Goal: Information Seeking & Learning: Learn about a topic

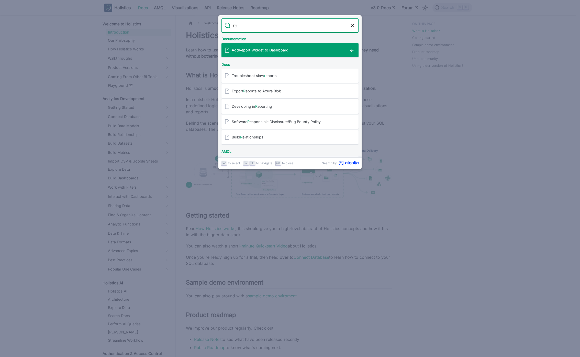
type input "row"
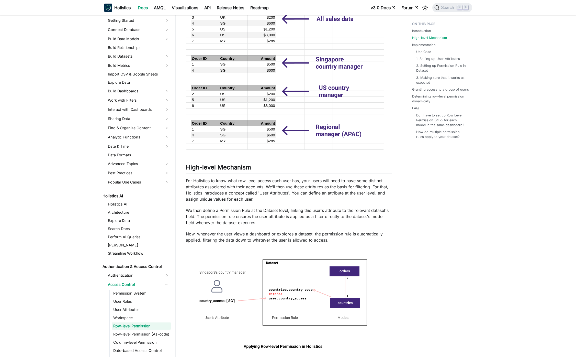
scroll to position [252, 0]
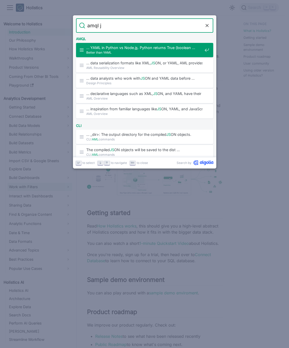
type input "amql"
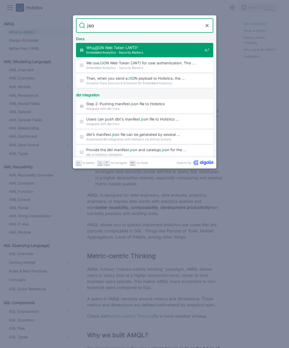
type input "json"
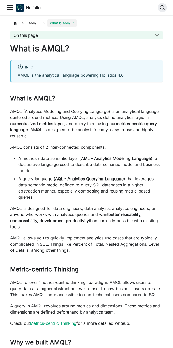
click at [98, 121] on p "AMQL (Analytics Modeling and Querying Language) is an analytical language cente…" at bounding box center [86, 123] width 153 height 31
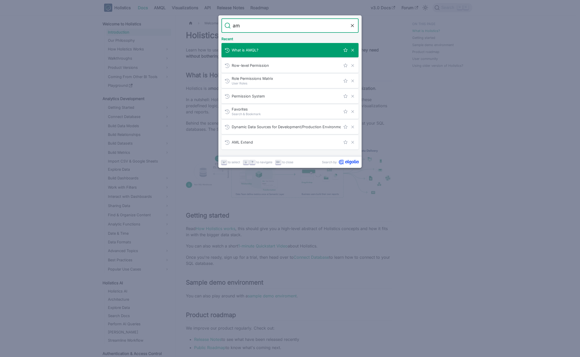
type input "aml"
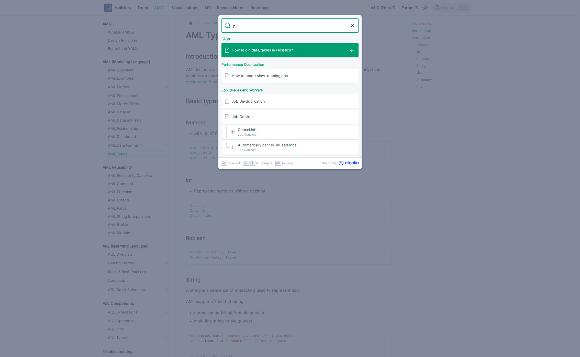
type input "json"
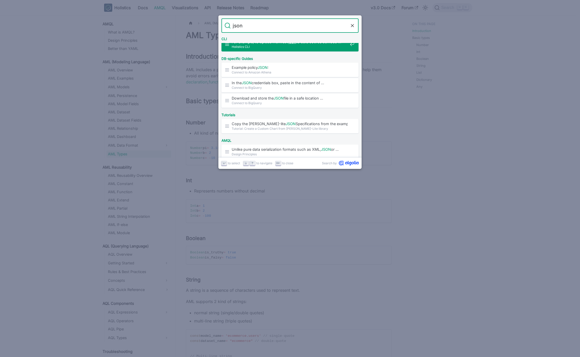
scroll to position [268, 0]
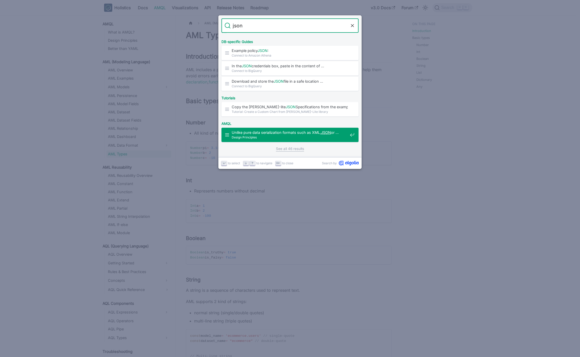
click at [272, 137] on span "Design Principles" at bounding box center [290, 137] width 116 height 5
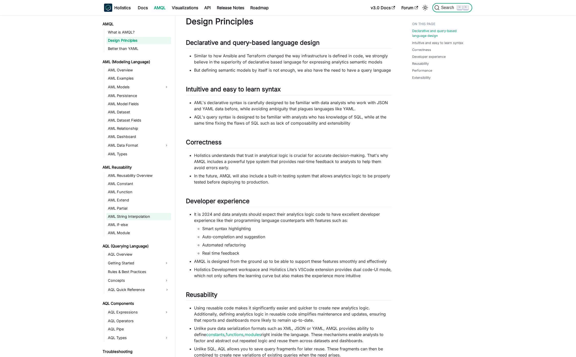
scroll to position [225, 0]
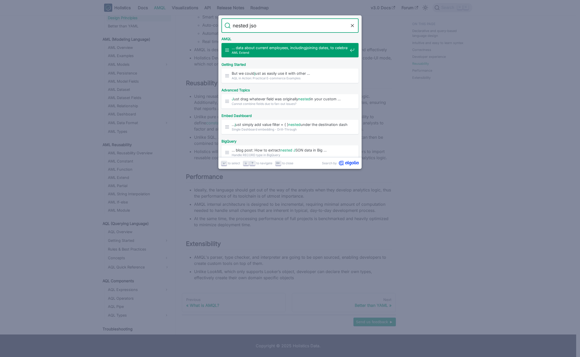
type input "nested json"
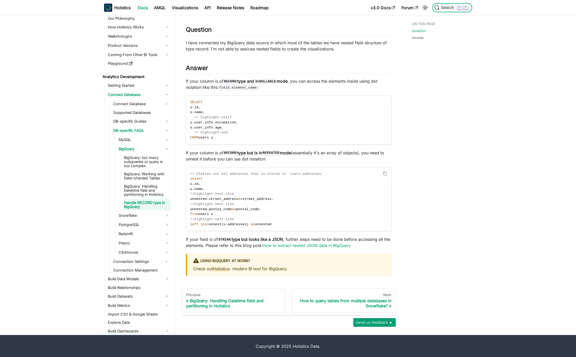
scroll to position [35, 0]
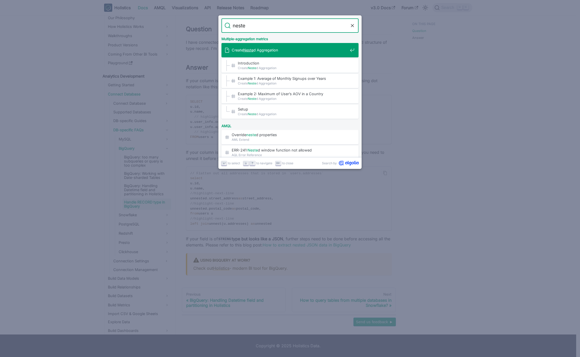
type input "nested"
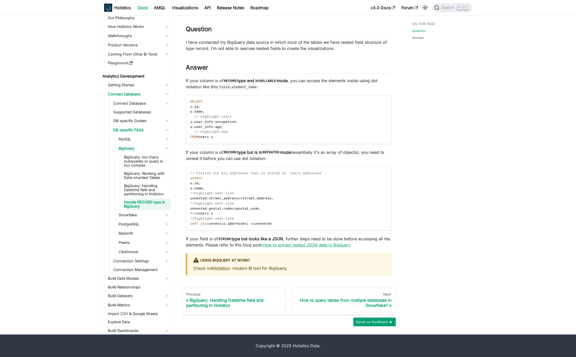
click at [329, 244] on link "How to extract nested JSON data in BigQuery" at bounding box center [307, 244] width 88 height 5
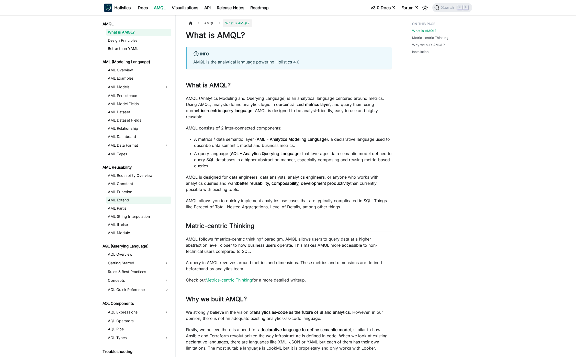
click at [136, 198] on link "AML Extend" at bounding box center [138, 199] width 65 height 7
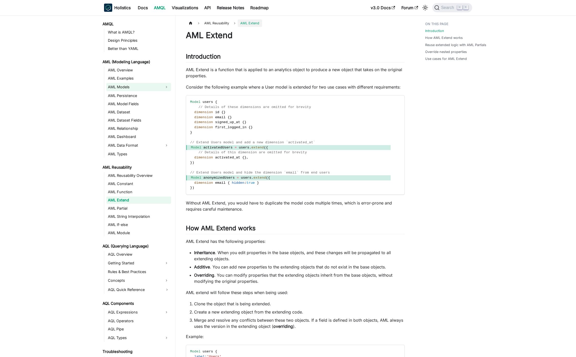
click at [123, 87] on link "AML Models" at bounding box center [133, 87] width 55 height 8
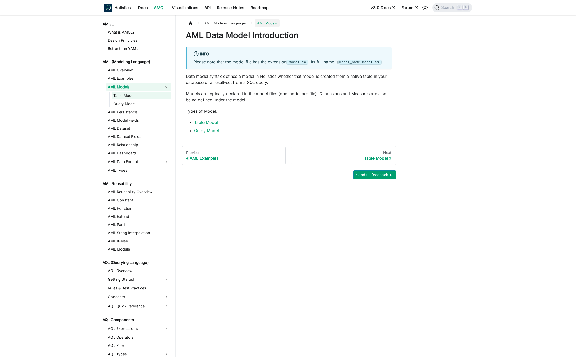
click at [126, 99] on link "Table Model" at bounding box center [141, 95] width 59 height 7
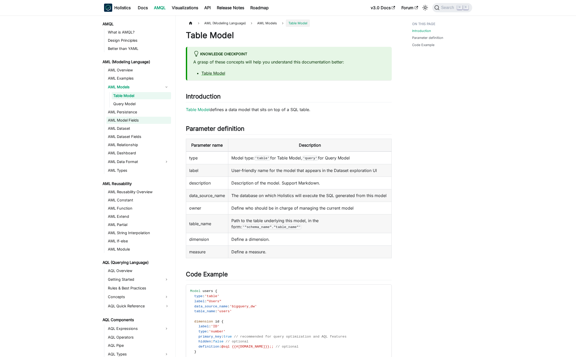
click at [128, 121] on link "AML Model Fields" at bounding box center [138, 120] width 65 height 7
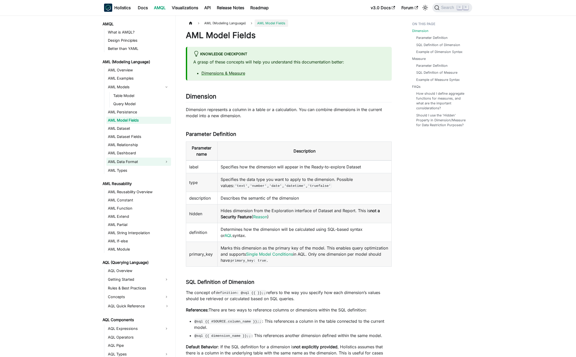
click at [134, 161] on link "AML Data Format" at bounding box center [133, 161] width 55 height 8
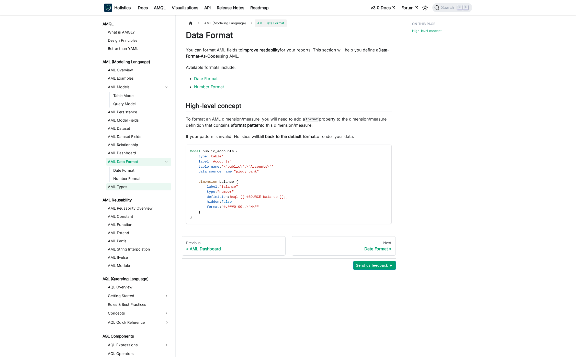
click at [128, 186] on link "AML Types" at bounding box center [138, 186] width 65 height 7
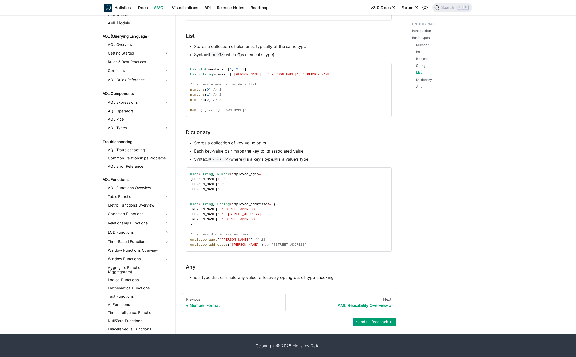
scroll to position [220, 0]
click at [137, 53] on link "Getting Started" at bounding box center [133, 53] width 55 height 8
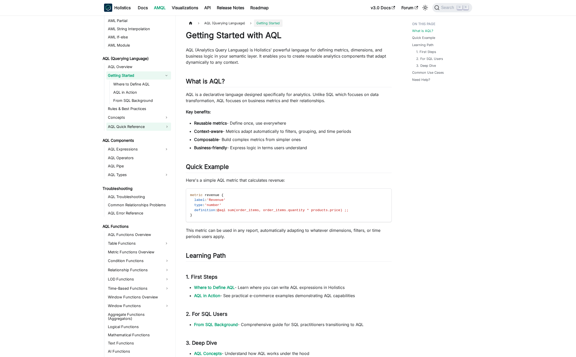
click at [142, 125] on link "AQL Quick Reference" at bounding box center [138, 126] width 65 height 8
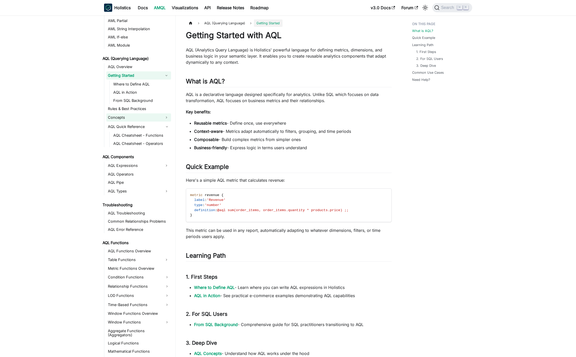
click at [144, 119] on link "Concepts" at bounding box center [133, 117] width 55 height 8
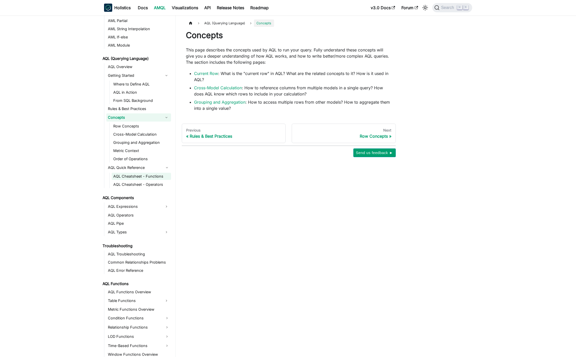
click at [145, 177] on link "AQL Cheatsheet - Functions" at bounding box center [141, 176] width 59 height 7
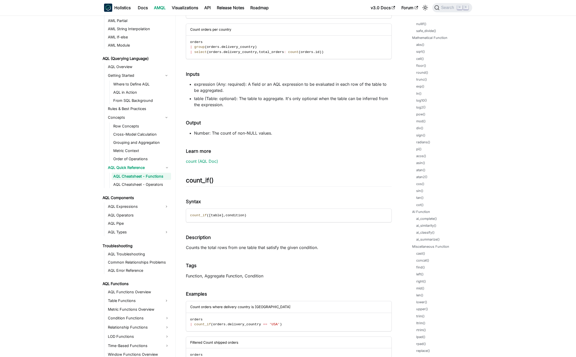
scroll to position [679, 0]
